Goal: Find specific page/section: Find specific page/section

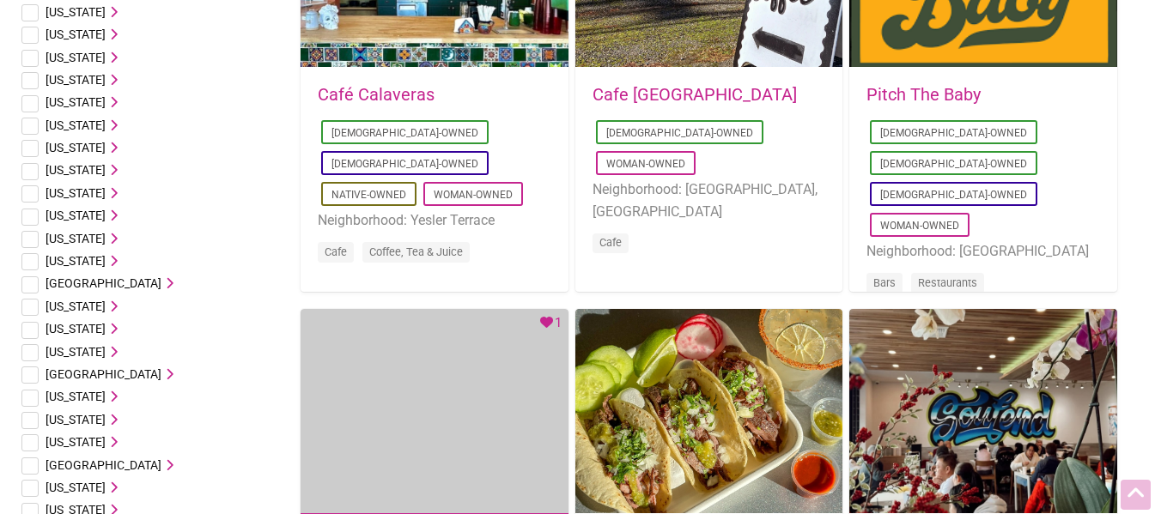
scroll to position [1030, 0]
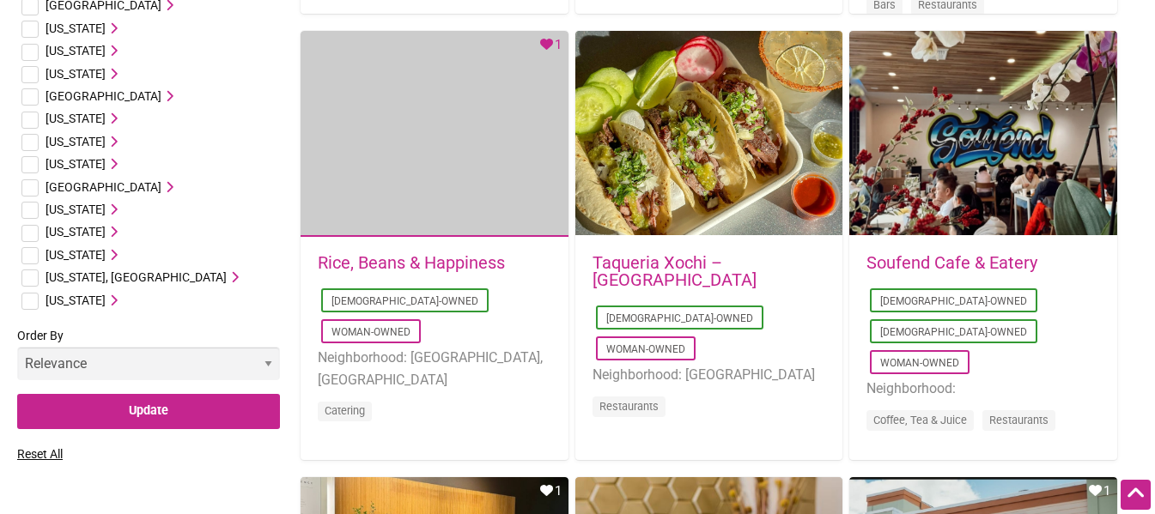
click at [30, 252] on input "checkbox" at bounding box center [29, 255] width 17 height 17
checkbox input "true"
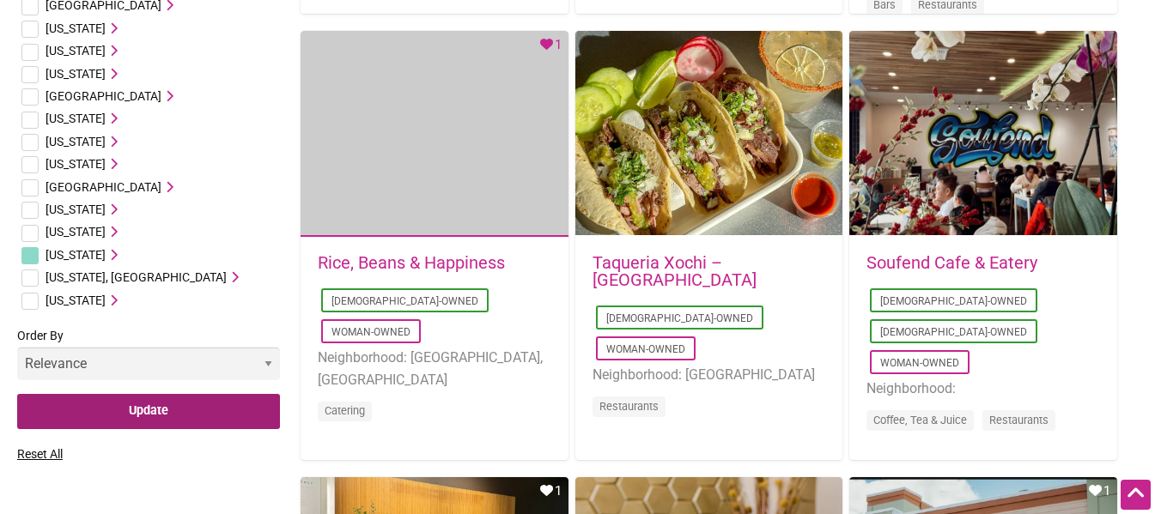
click at [172, 412] on input "Update" at bounding box center [148, 411] width 263 height 35
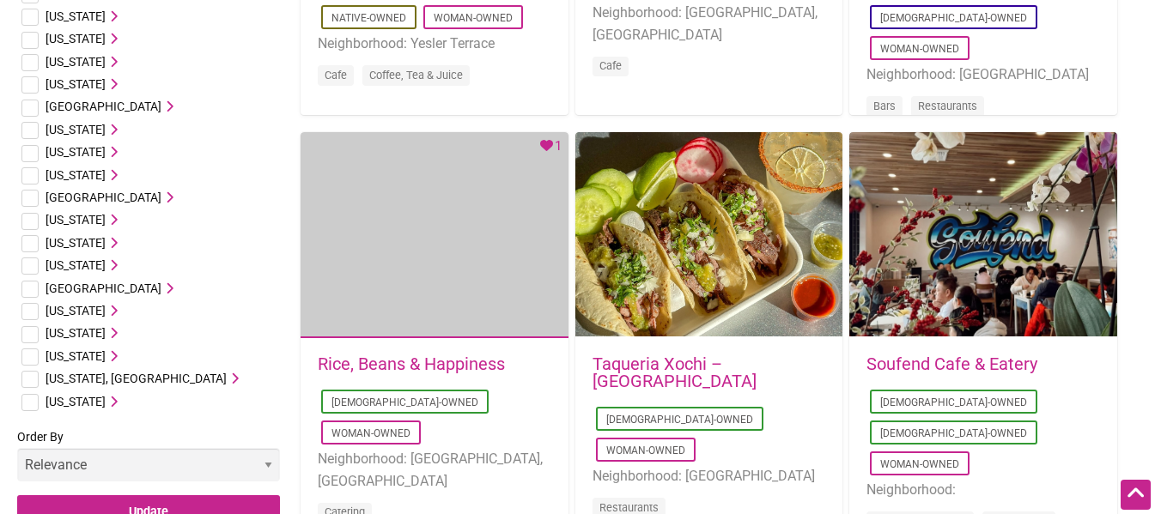
scroll to position [944, 0]
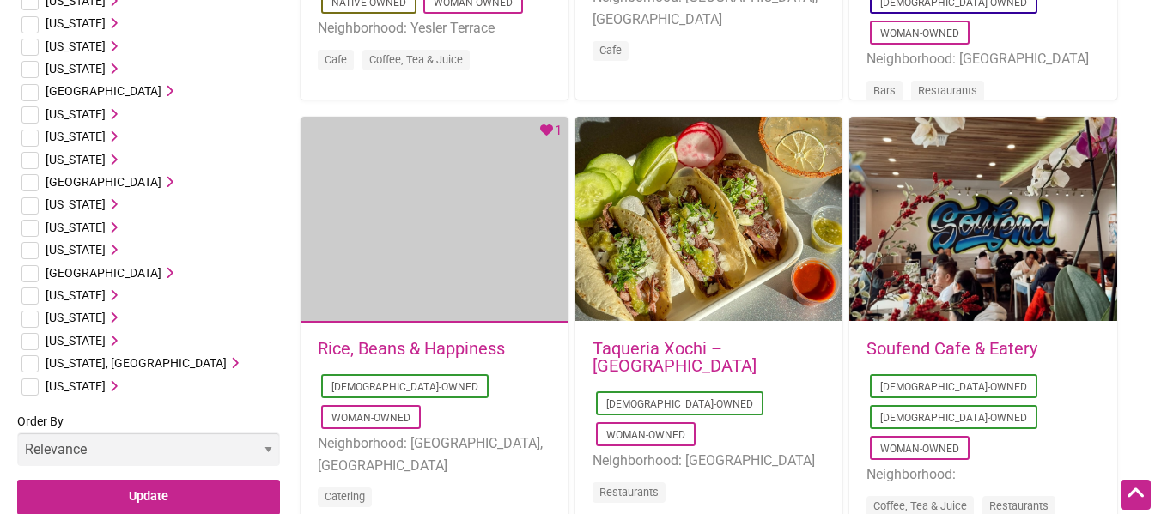
click at [118, 342] on icon at bounding box center [112, 341] width 12 height 12
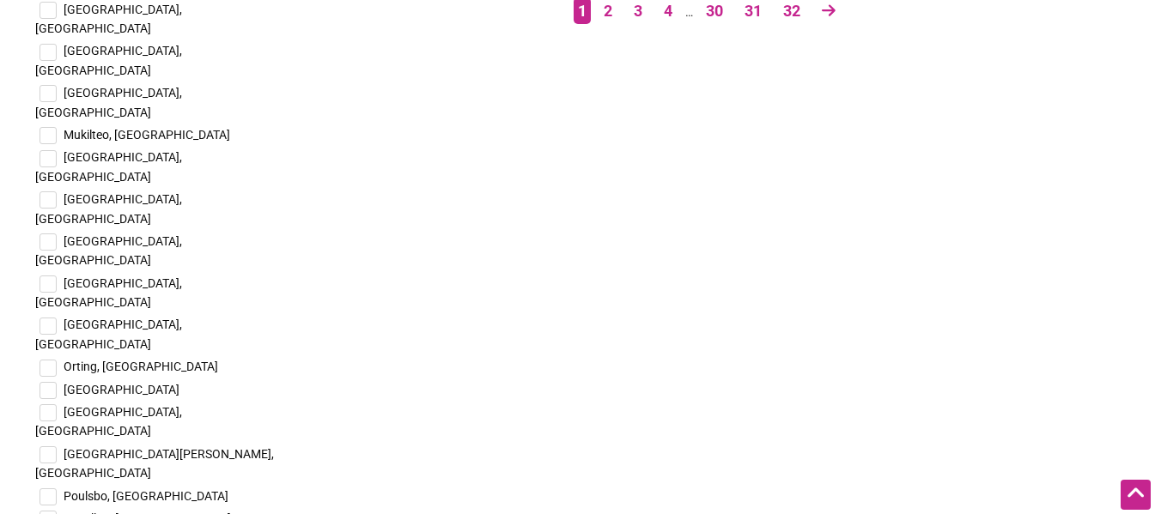
scroll to position [3262, 0]
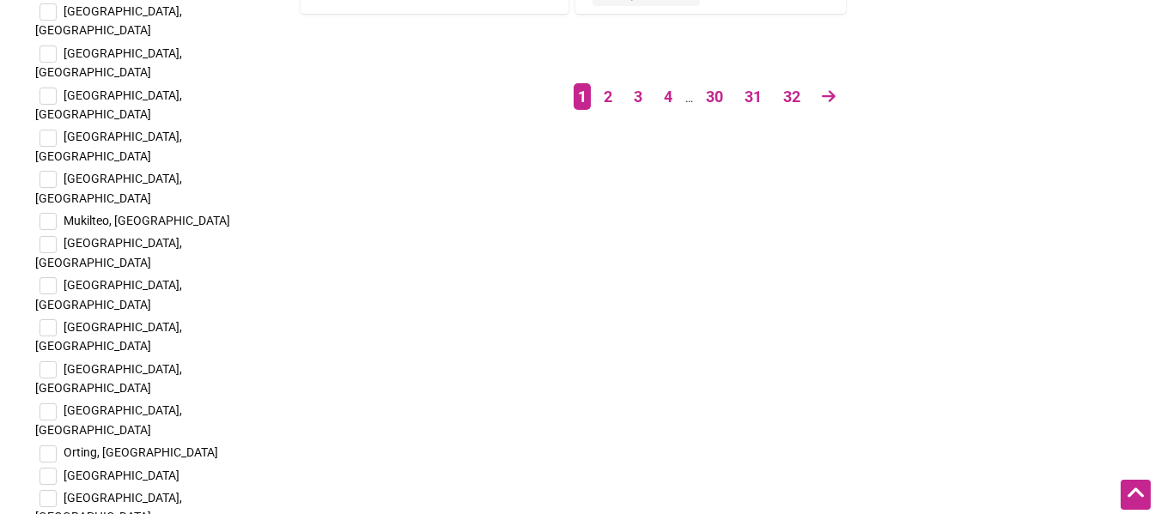
checkbox input "true"
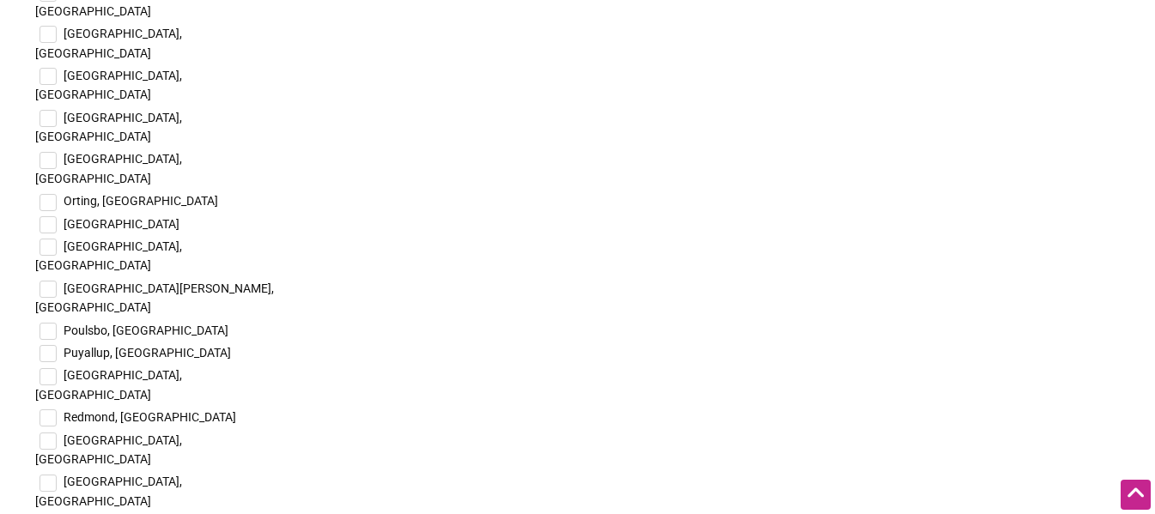
scroll to position [3520, 0]
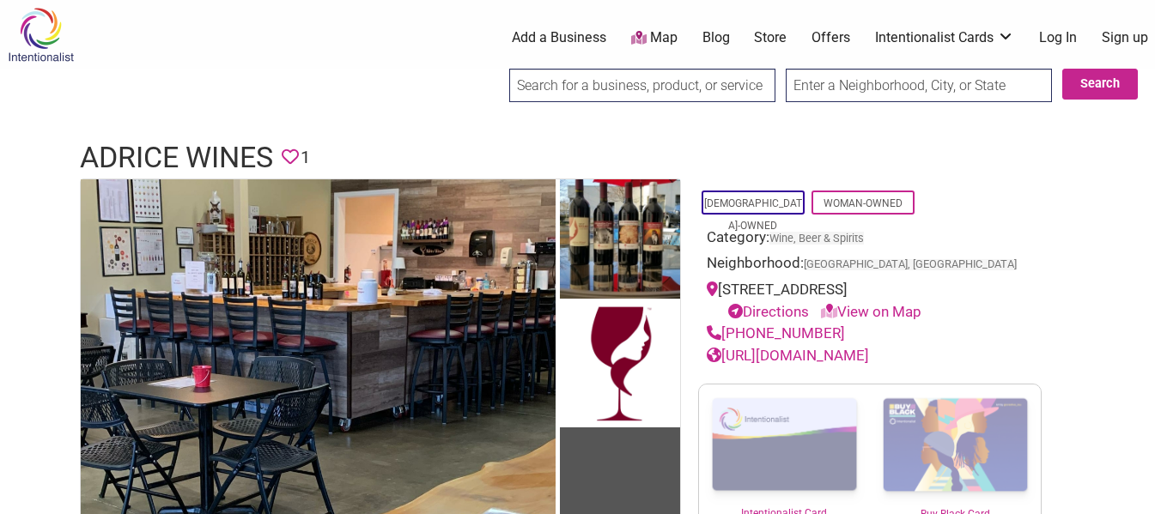
scroll to position [86, 0]
